Goal: Find specific page/section

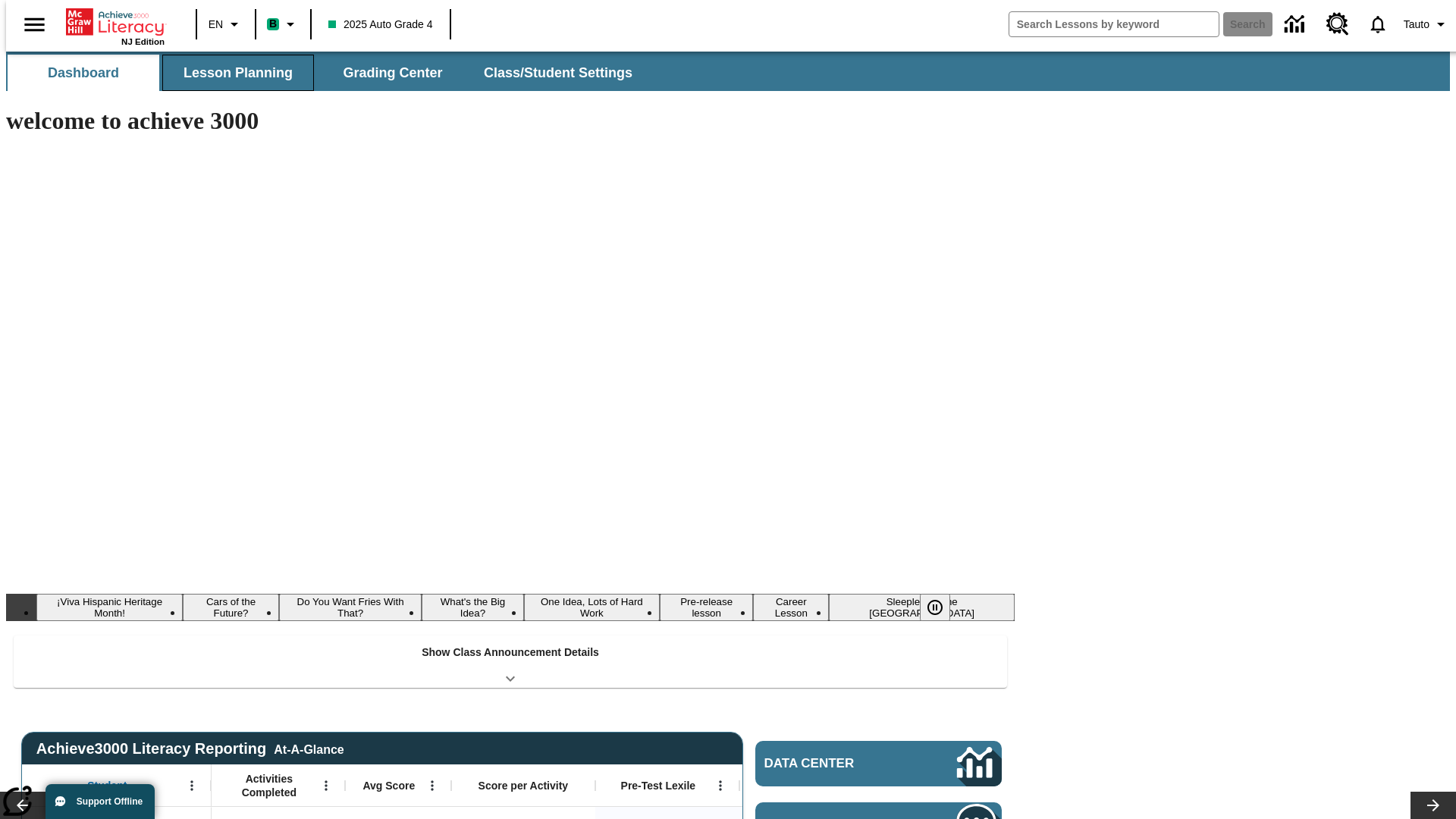
click at [232, 73] on button "Lesson Planning" at bounding box center [238, 72] width 152 height 36
